Goal: Task Accomplishment & Management: Use online tool/utility

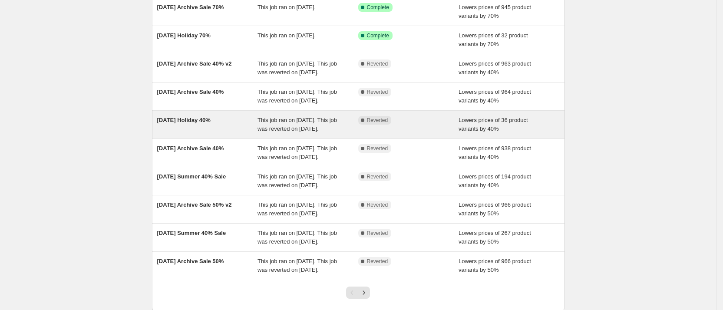
scroll to position [83, 0]
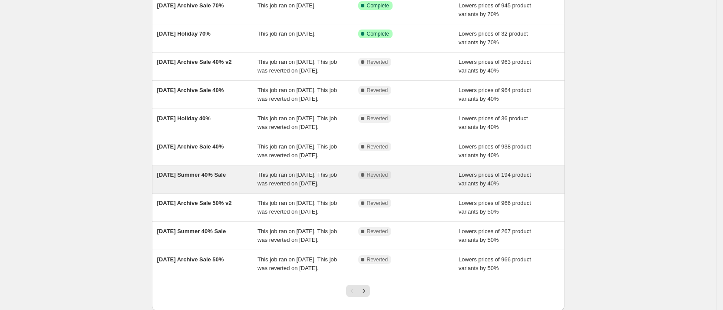
click at [191, 178] on span "[DATE] Summer 40% Sale" at bounding box center [191, 175] width 69 height 7
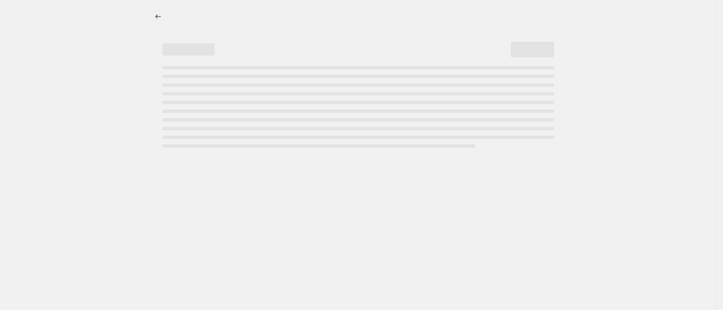
select select "percentage"
select select "collection"
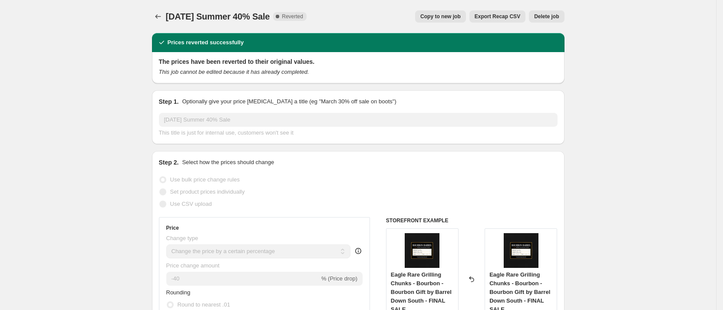
click at [449, 14] on span "Copy to new job" at bounding box center [440, 16] width 40 height 7
select select "percentage"
select select "collection"
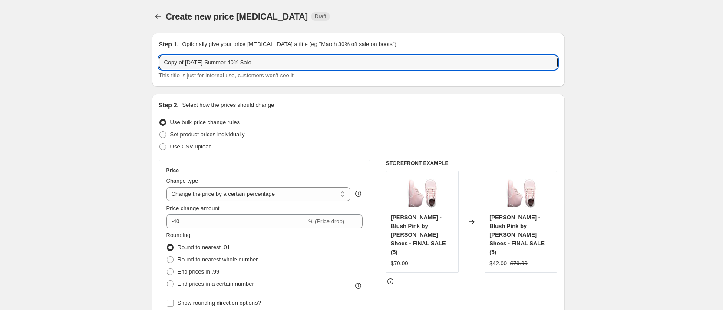
drag, startPoint x: 187, startPoint y: 63, endPoint x: 96, endPoint y: 64, distance: 90.8
type input "[DATE] Summer 25% Sale"
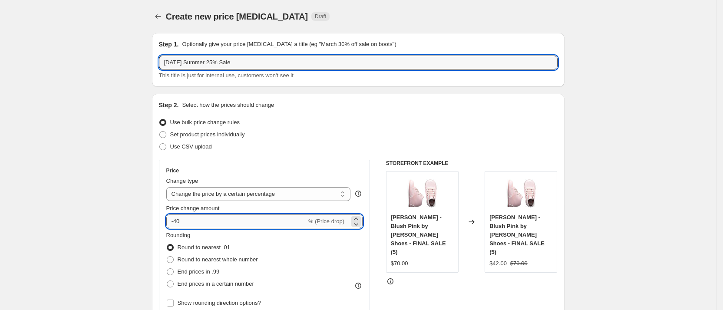
click at [191, 227] on input "-40" at bounding box center [236, 222] width 140 height 14
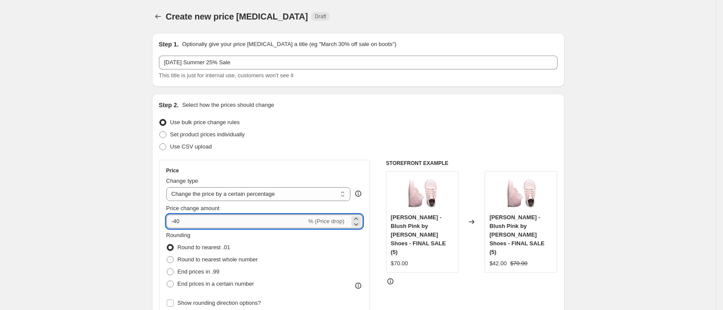
type input "-4"
type input "-25"
click at [283, 155] on div "Step 2. Select how the prices should change Use bulk price change rules Set pro…" at bounding box center [358, 246] width 399 height 291
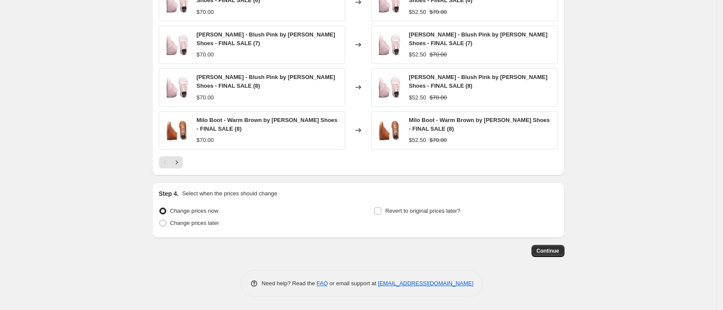
scroll to position [648, 0]
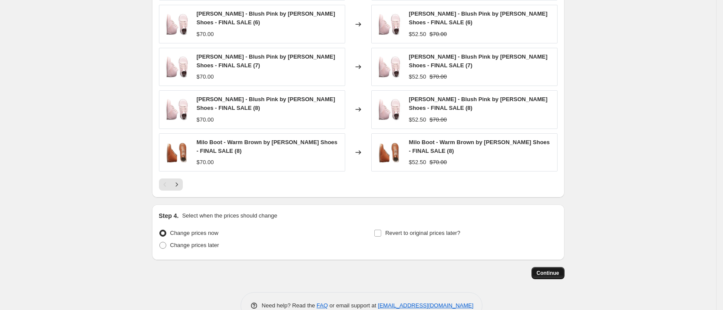
click at [559, 273] on span "Continue" at bounding box center [548, 273] width 23 height 7
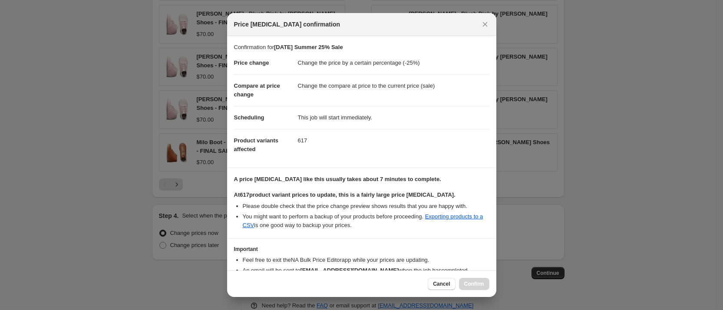
scroll to position [50, 0]
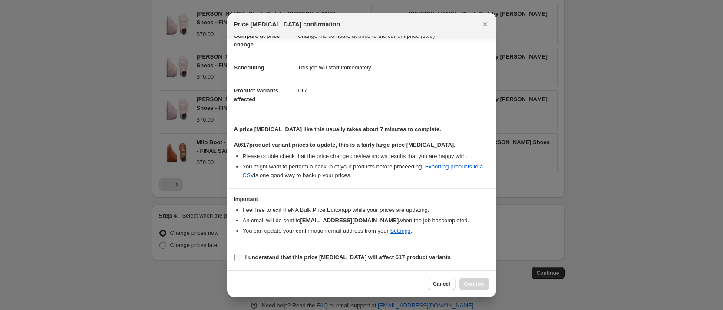
click at [236, 258] on input "I understand that this price [MEDICAL_DATA] will affect 617 product variants" at bounding box center [238, 257] width 7 height 7
checkbox input "true"
click at [467, 279] on button "Confirm" at bounding box center [474, 284] width 30 height 12
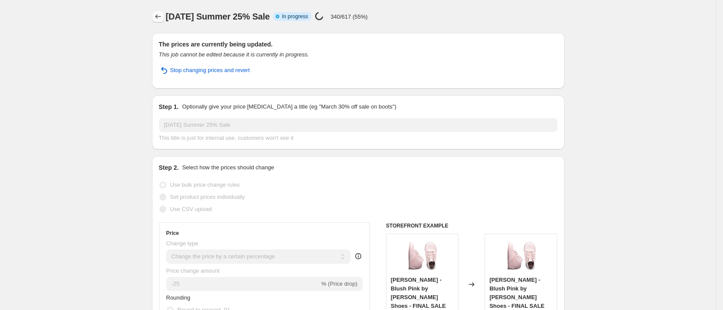
click at [162, 20] on icon "Price change jobs" at bounding box center [158, 16] width 9 height 9
